Goal: Use online tool/utility: Utilize a website feature to perform a specific function

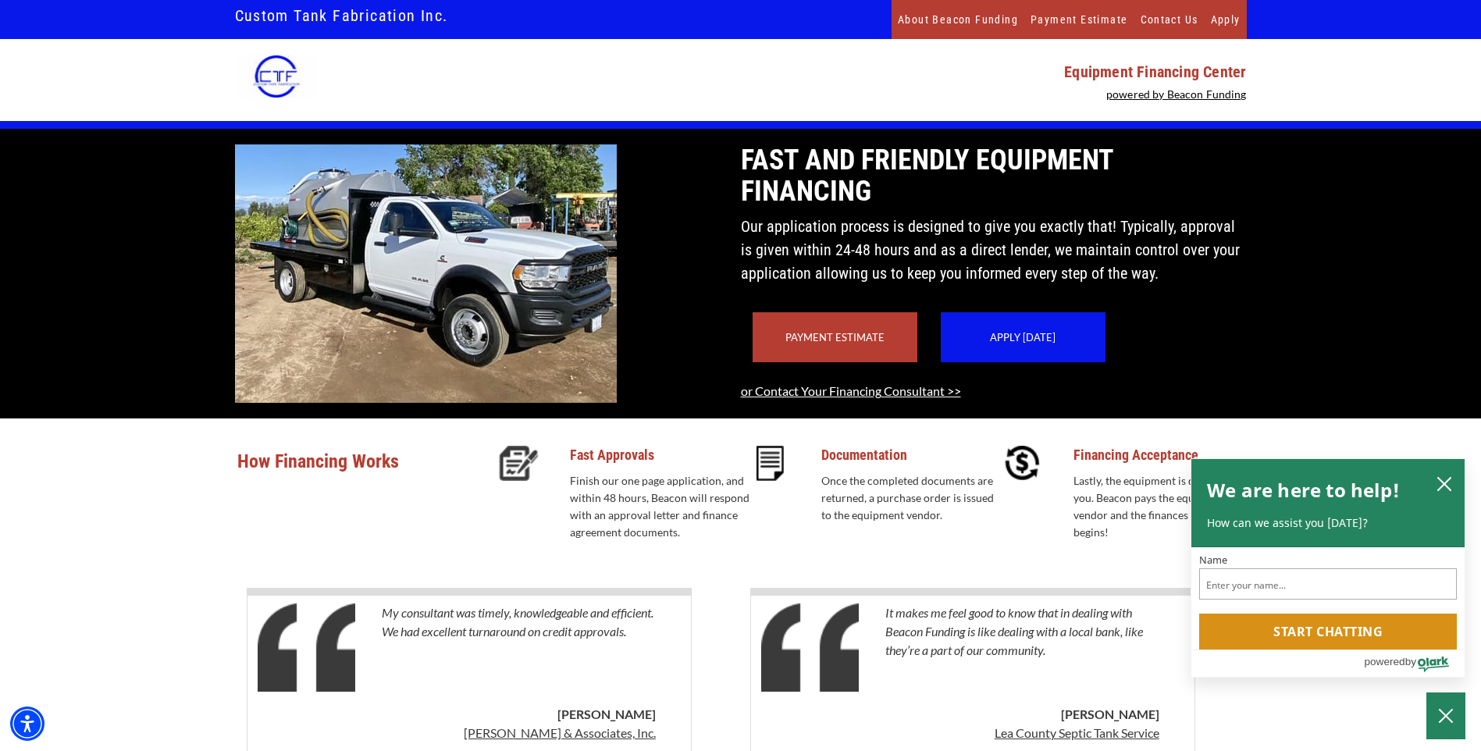
scroll to position [78, 0]
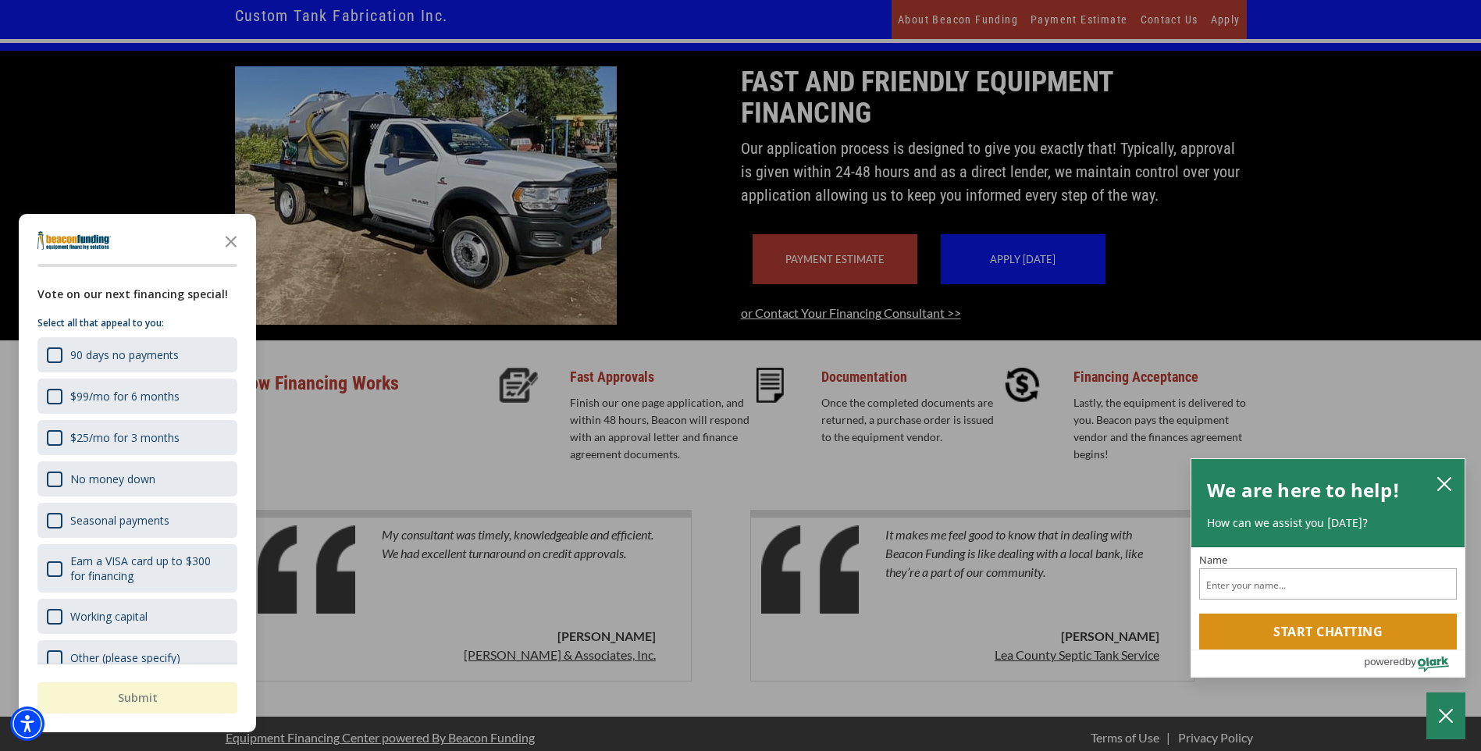
click at [852, 286] on div at bounding box center [740, 375] width 1481 height 751
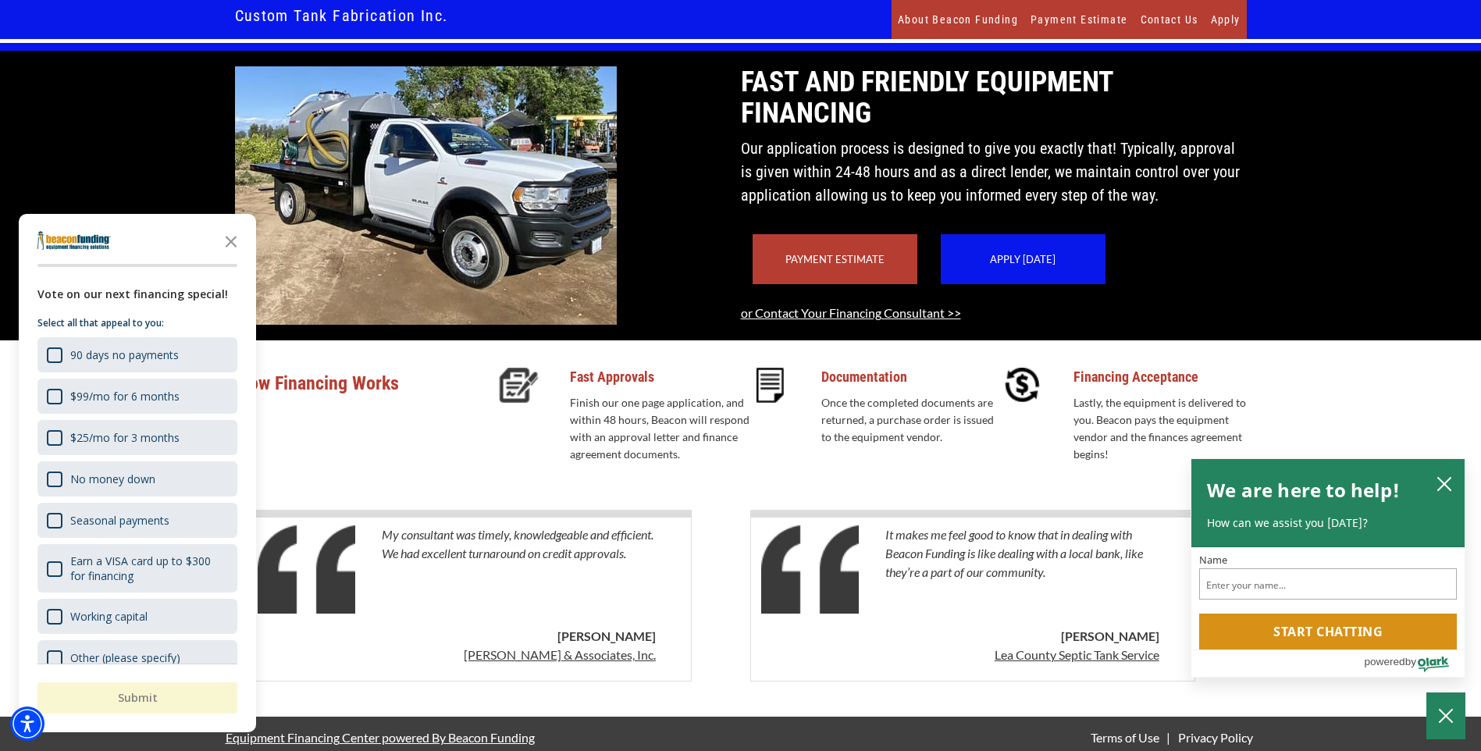
click at [833, 265] on link "Payment Estimate" at bounding box center [834, 259] width 99 height 12
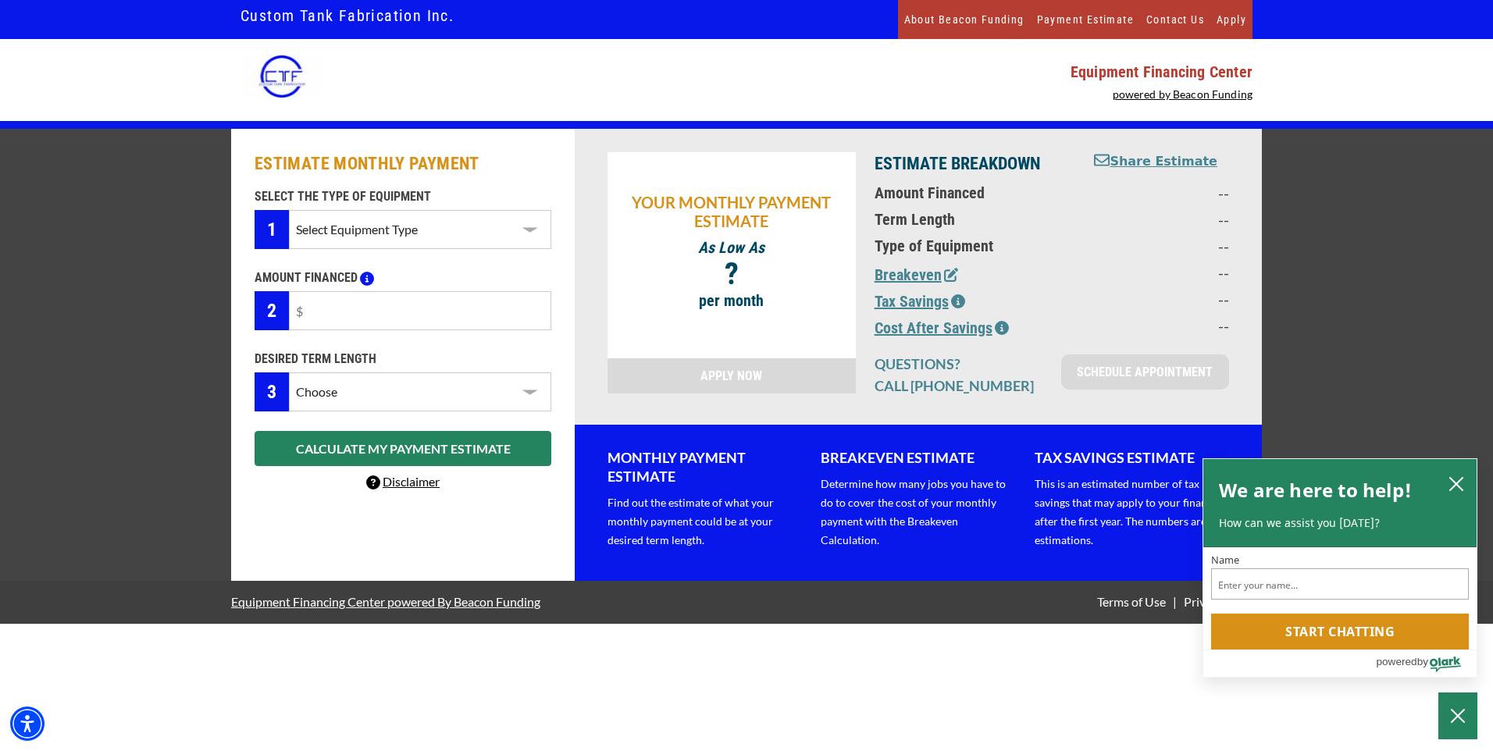
click at [527, 229] on select "Select Equipment Type Septic Pumper Truck" at bounding box center [420, 229] width 262 height 39
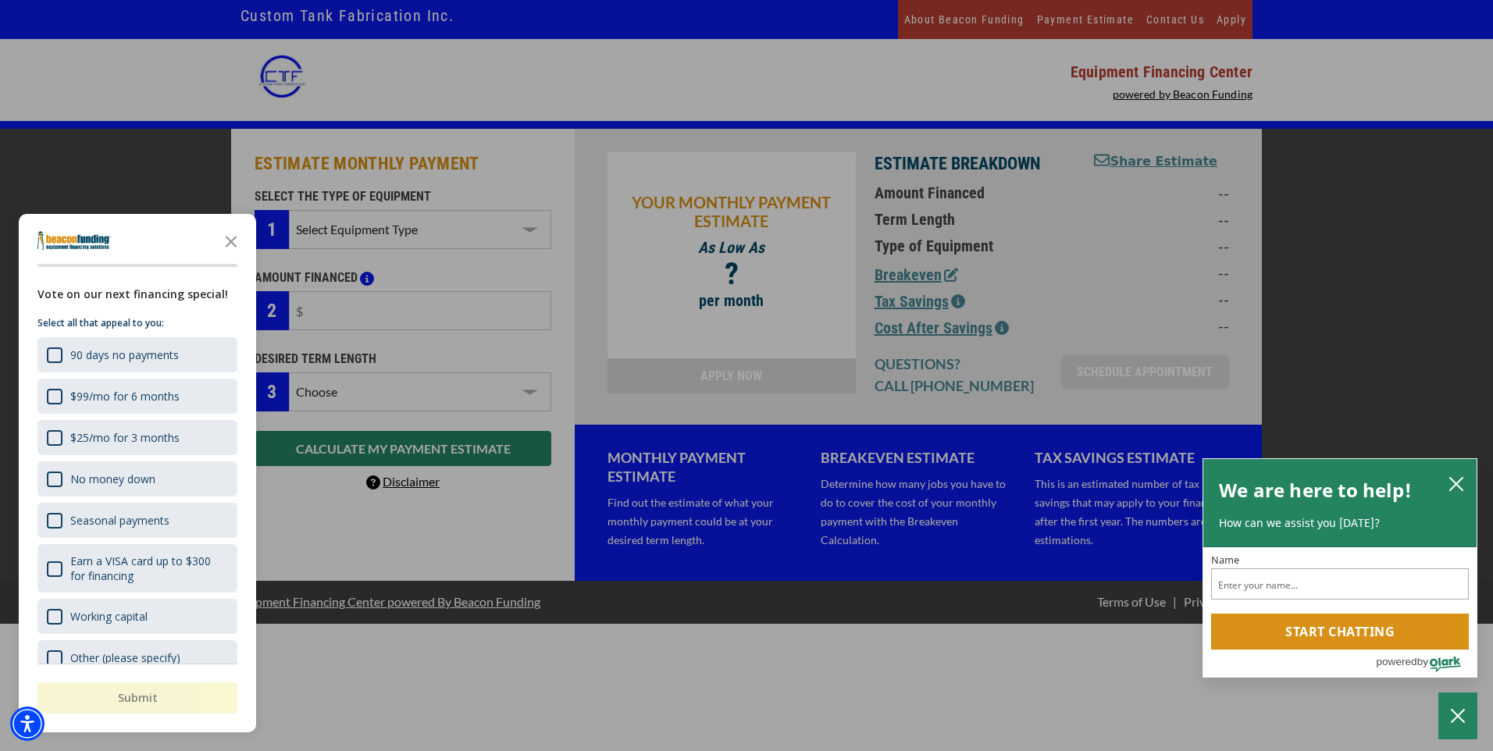
select select "14"
click at [289, 210] on select "Select Equipment Type Septic Pumper Truck" at bounding box center [420, 229] width 262 height 39
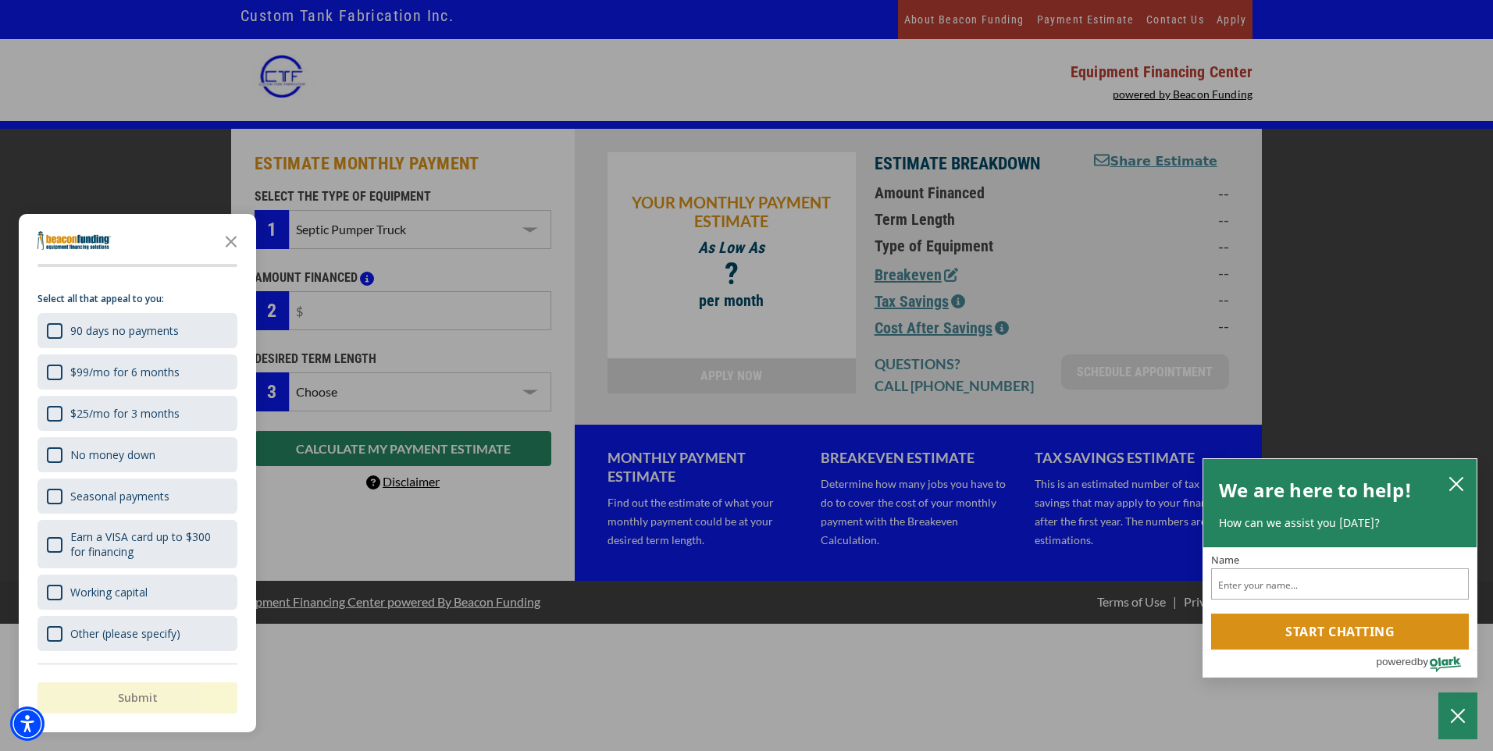
click at [384, 535] on div "button" at bounding box center [746, 375] width 1493 height 751
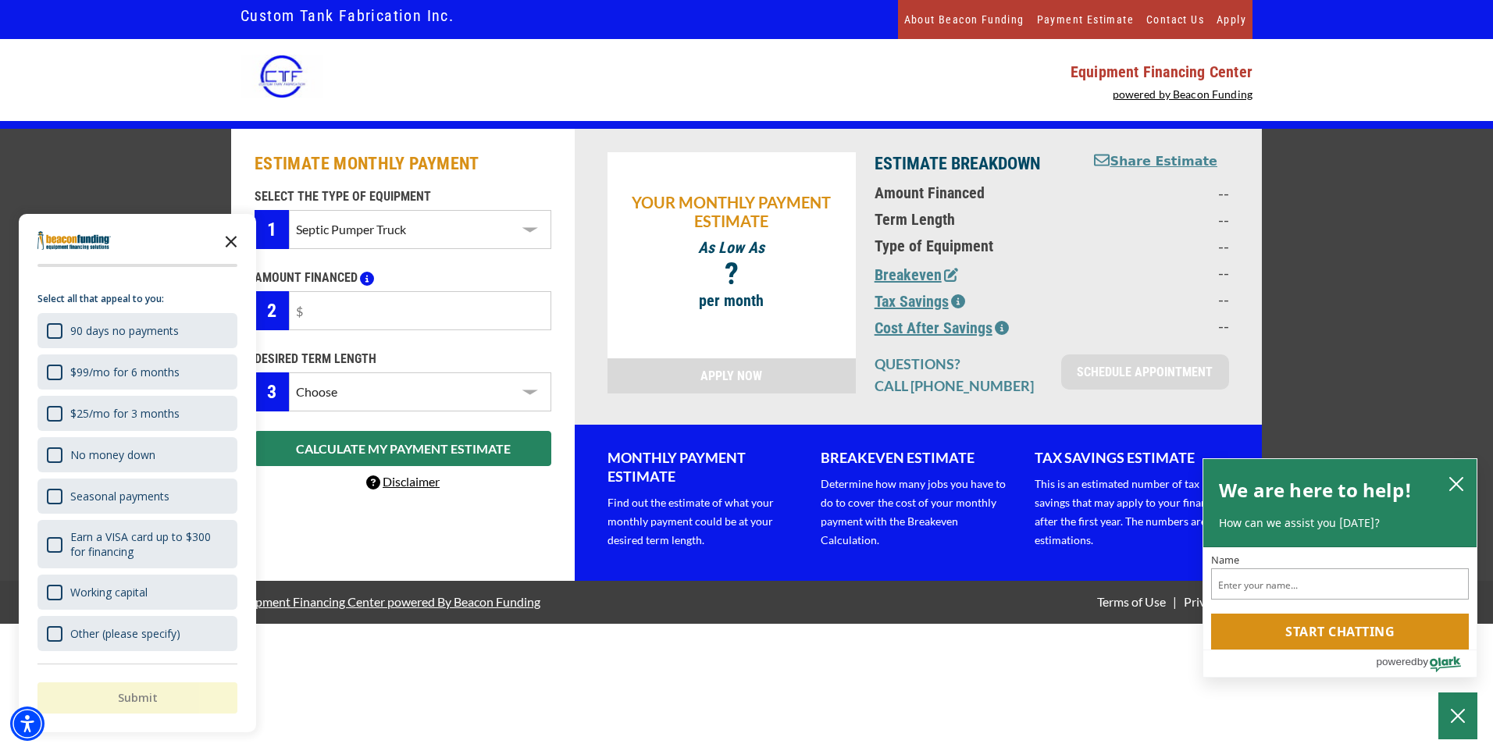
click at [225, 238] on icon "Close the survey" at bounding box center [230, 240] width 31 height 31
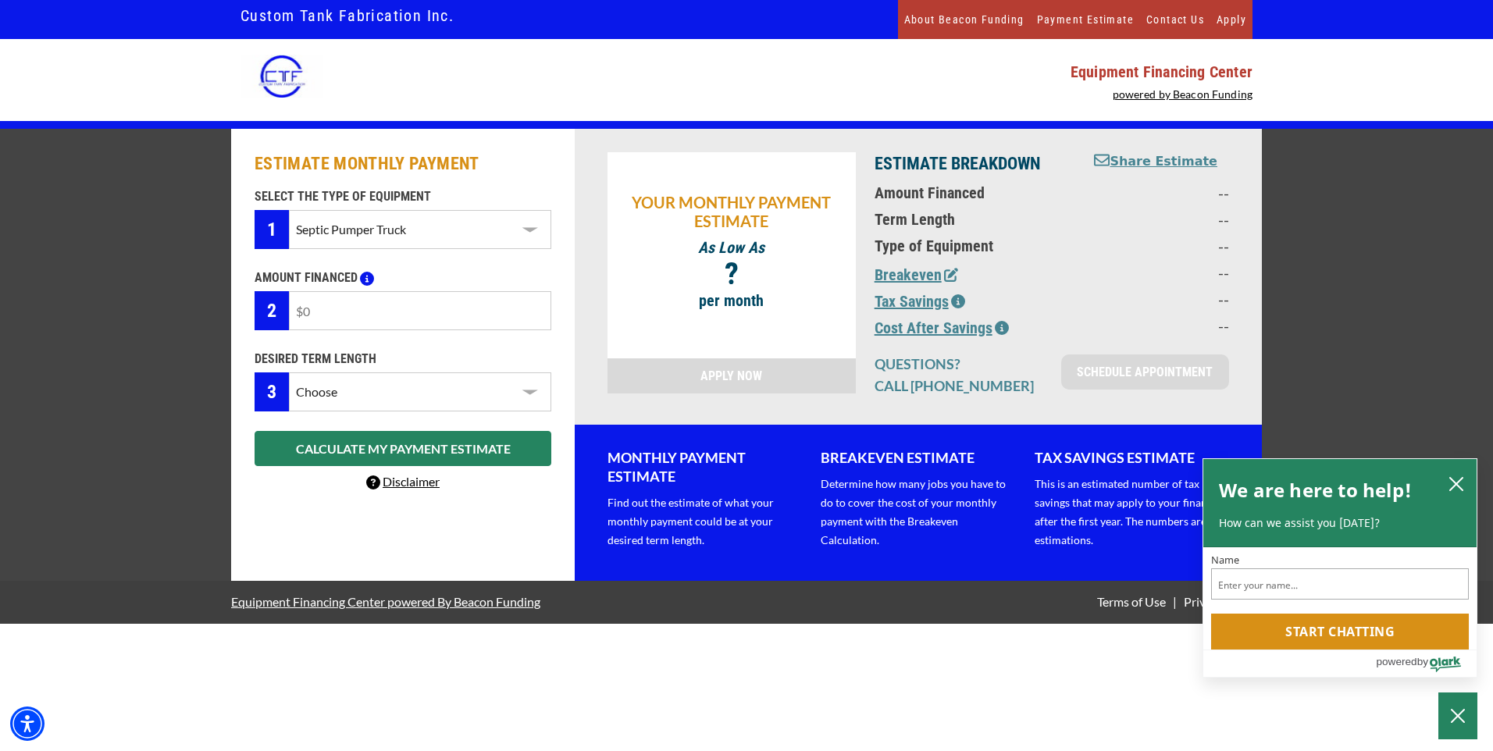
click at [339, 307] on input "text" at bounding box center [420, 310] width 262 height 39
type input "$30,000"
click at [526, 390] on select "Choose 36 Months 48 Months 60 Months" at bounding box center [420, 391] width 262 height 39
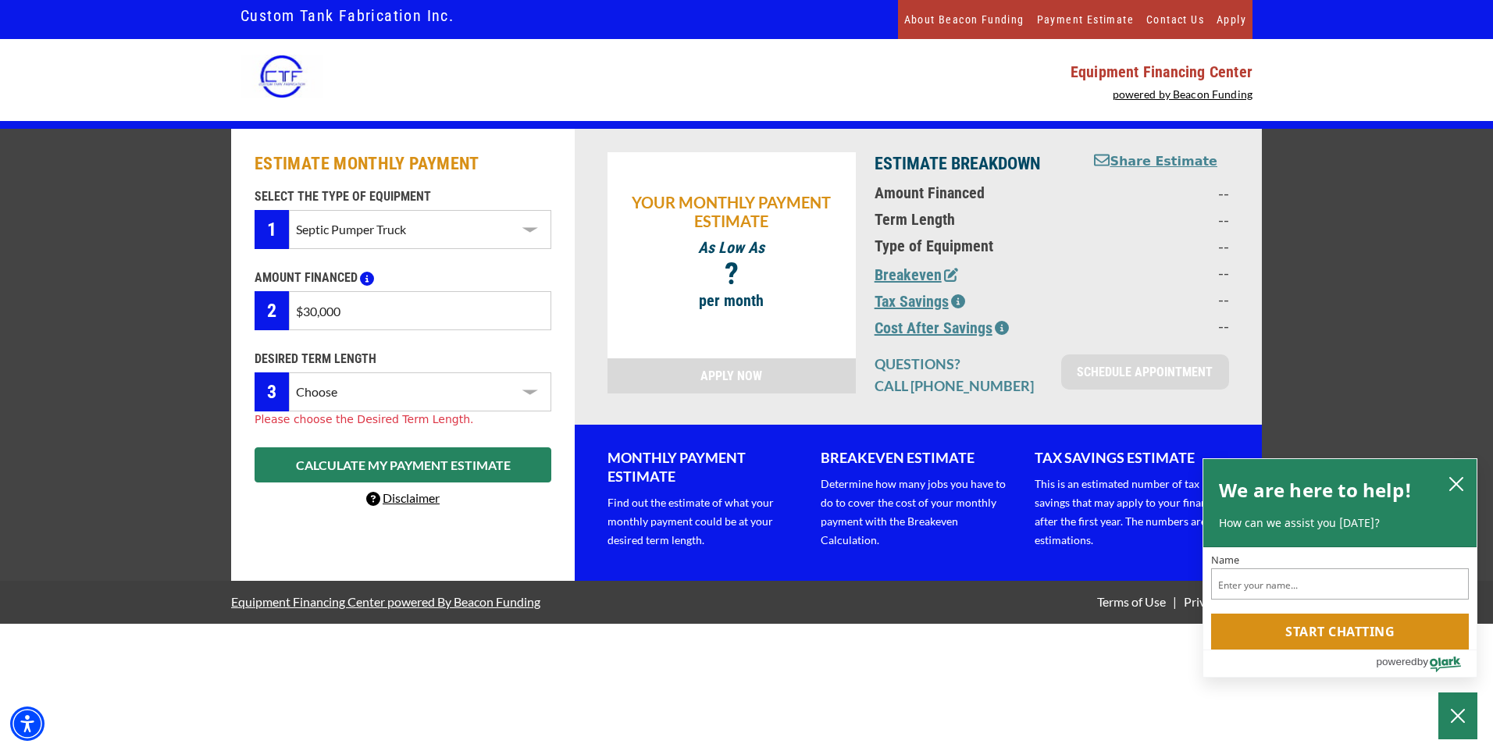
select select "60"
click at [289, 372] on select "Choose 36 Months 48 Months 60 Months" at bounding box center [420, 391] width 262 height 39
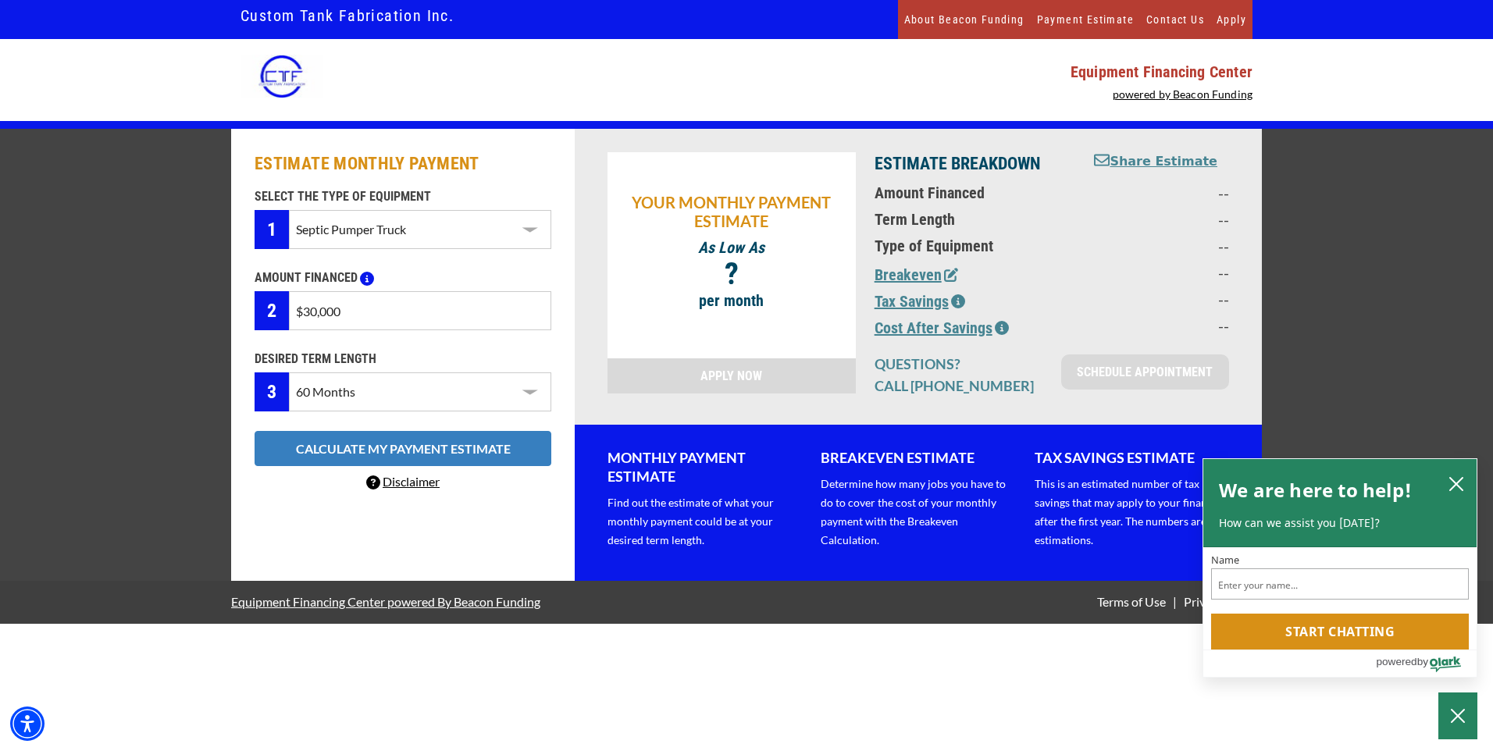
click at [417, 451] on button "CALCULATE MY PAYMENT ESTIMATE" at bounding box center [403, 448] width 297 height 35
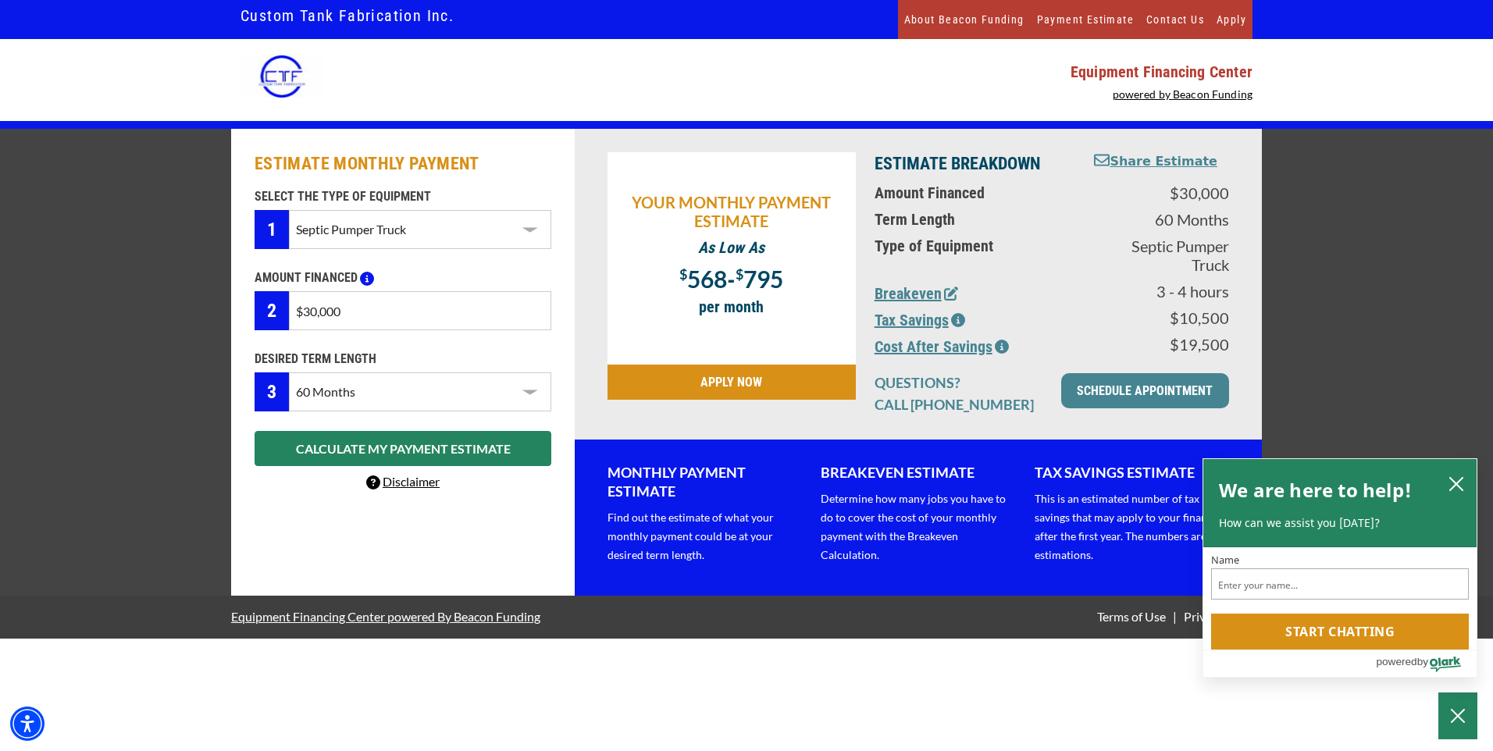
click at [650, 493] on p "MONTHLY PAYMENT ESTIMATE" at bounding box center [704, 481] width 194 height 37
drag, startPoint x: 1456, startPoint y: 479, endPoint x: 1134, endPoint y: 506, distance: 323.6
click at [1455, 479] on icon "close chatbox" at bounding box center [1456, 484] width 16 height 16
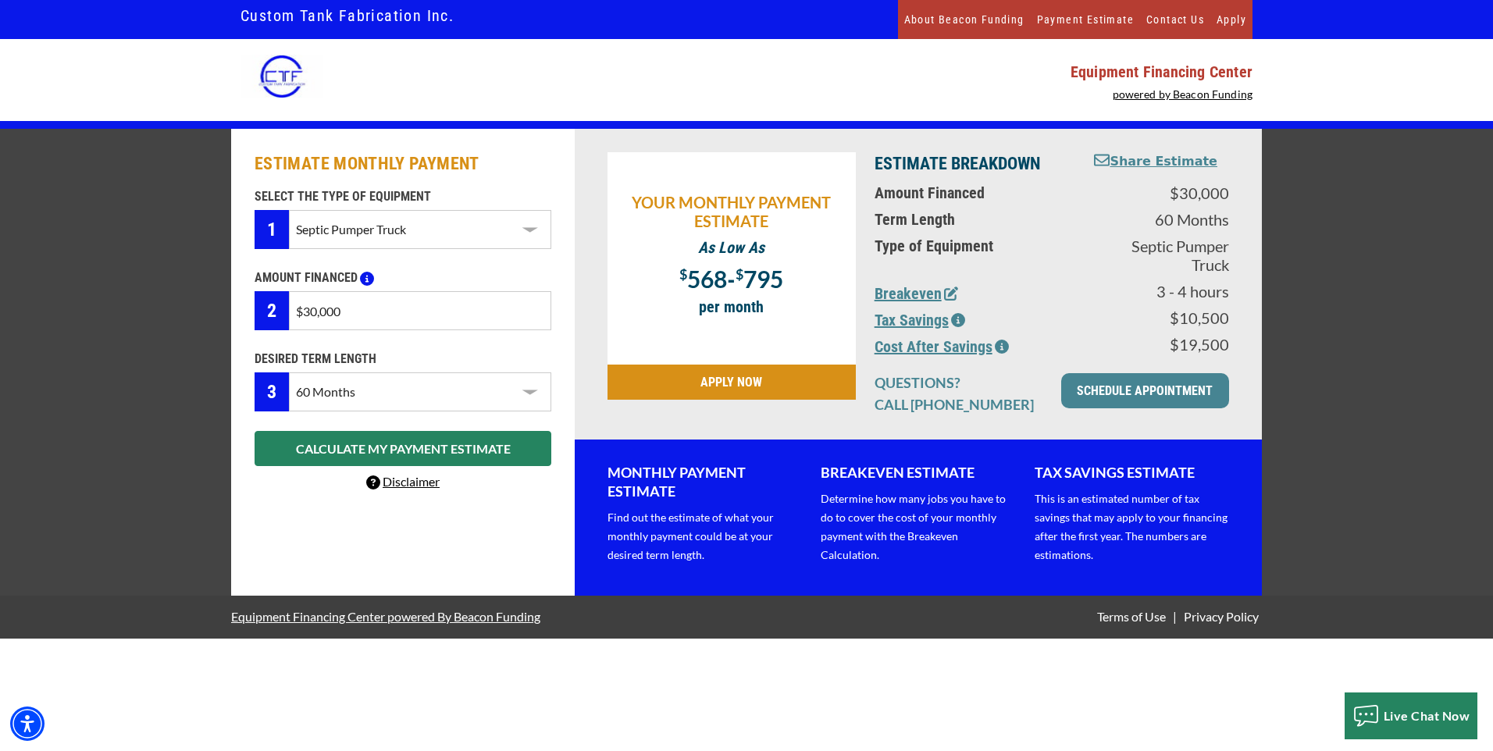
click at [916, 471] on p "BREAKEVEN ESTIMATE" at bounding box center [917, 472] width 194 height 19
click at [1069, 473] on p "TAX SAVINGS ESTIMATE" at bounding box center [1131, 472] width 194 height 19
click at [830, 482] on div "BREAKEVEN ESTIMATE Determine how many jobs you have to do to cover the cost of …" at bounding box center [917, 517] width 213 height 109
